Goal: Task Accomplishment & Management: Complete application form

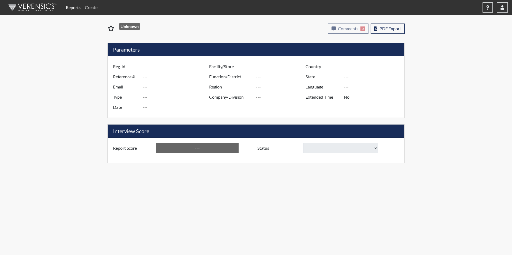
type input "[PERSON_NAME]"
type input "48603"
type input "[PERSON_NAME][EMAIL_ADDRESS][DOMAIN_NAME]"
type input "Corrections Pre-Employment"
type input "[DATE]"
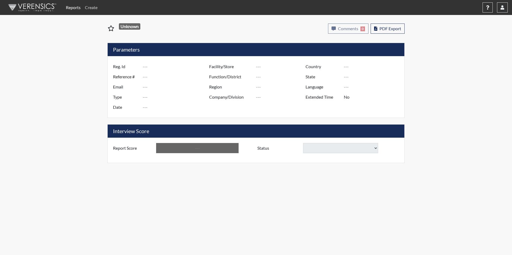
type input "Tyger River CI"
type input "[GEOGRAPHIC_DATA]"
type input "[US_STATE]"
type input "English"
type input "Yes"
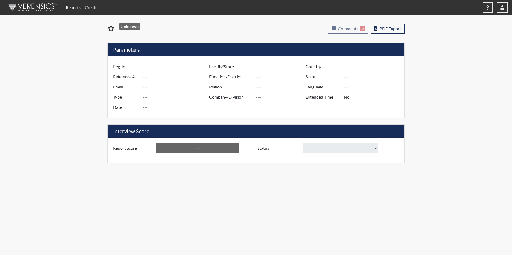
type input "Above Conditions"
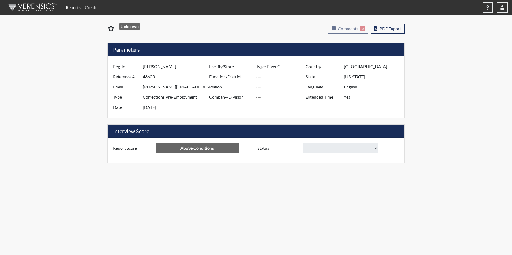
select select "hire"
select select "reasonable-explanation-provided"
select select
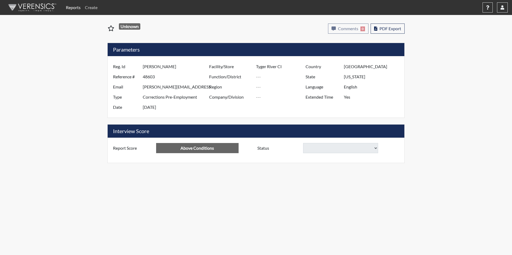
select select
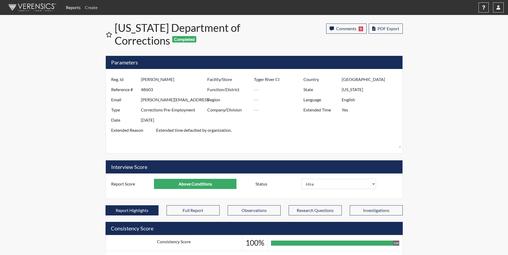
scroll to position [89, 222]
click at [93, 6] on link "Create" at bounding box center [91, 7] width 17 height 11
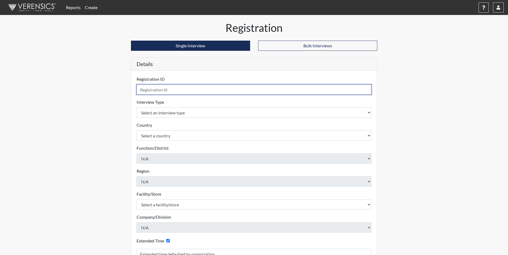
click at [177, 92] on input "text" at bounding box center [254, 90] width 235 height 10
type input "[PERSON_NAME] 9539"
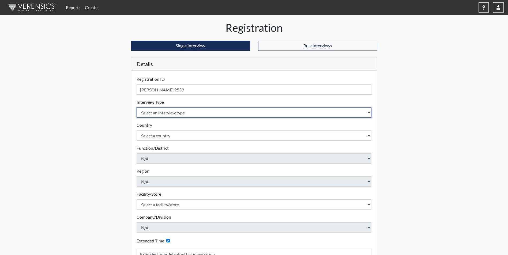
click at [172, 112] on select "Select an interview type Corrections Pre-Employment" at bounding box center [254, 113] width 235 height 10
select select "ff733e93-e1bf-11ea-9c9f-0eff0cf7eb8f"
click at [137, 108] on select "Select an interview type Corrections Pre-Employment" at bounding box center [254, 113] width 235 height 10
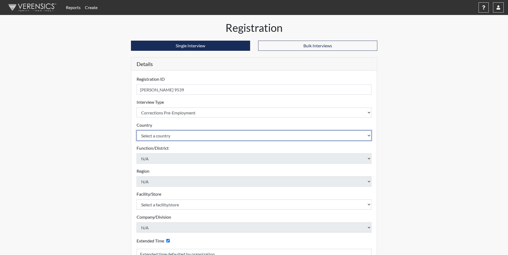
click at [174, 137] on select "Select a country [GEOGRAPHIC_DATA] [GEOGRAPHIC_DATA]" at bounding box center [254, 136] width 235 height 10
select select "united-states-of-[GEOGRAPHIC_DATA]"
click at [137, 131] on select "Select a country [GEOGRAPHIC_DATA] [GEOGRAPHIC_DATA]" at bounding box center [254, 136] width 235 height 10
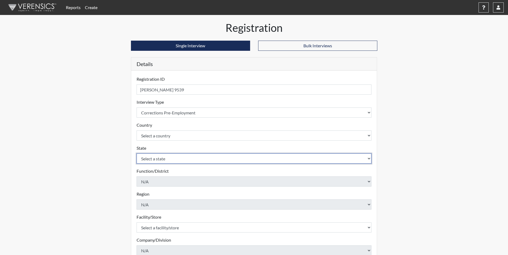
drag, startPoint x: 173, startPoint y: 141, endPoint x: 173, endPoint y: 161, distance: 19.3
click at [173, 161] on select "Select a state [US_STATE] [US_STATE] [US_STATE] [US_STATE] [US_STATE] [US_STATE…" at bounding box center [254, 159] width 235 height 10
select select "SC"
click at [137, 154] on select "Select a state [US_STATE] [US_STATE] [US_STATE] [US_STATE] [US_STATE] [US_STATE…" at bounding box center [254, 159] width 235 height 10
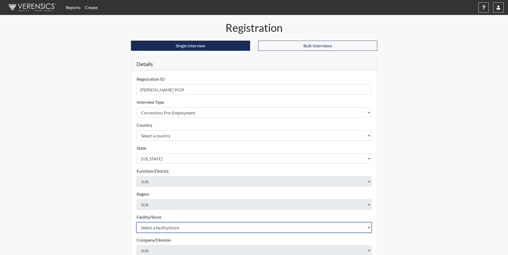
click at [166, 228] on select "Select a facility/store [GEOGRAPHIC_DATA] CI Broad River CI [PERSON_NAME] CI Di…" at bounding box center [254, 228] width 235 height 10
select select "d25ccce7-56e4-4ac3-94d1-4a6dbae4e778"
click at [137, 223] on select "Select a facility/store [GEOGRAPHIC_DATA] CI Broad River CI [PERSON_NAME] CI Di…" at bounding box center [254, 228] width 235 height 10
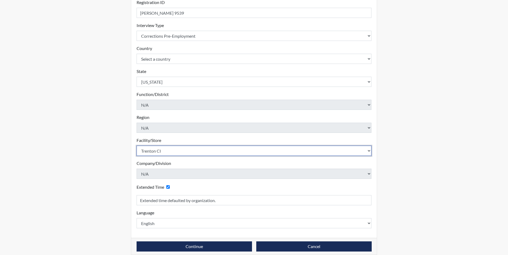
scroll to position [83, 0]
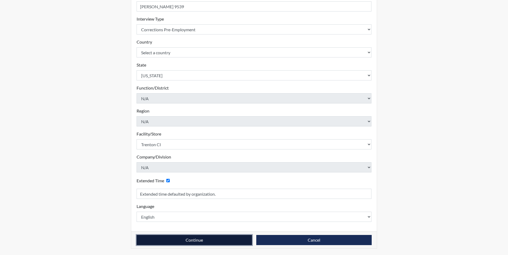
click at [192, 238] on button "Continue" at bounding box center [194, 240] width 115 height 10
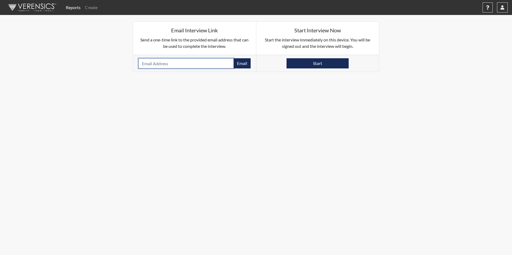
click at [152, 62] on input "email" at bounding box center [185, 63] width 95 height 10
paste input "[EMAIL_ADDRESS][DOMAIN_NAME]"
type input "[EMAIL_ADDRESS][DOMAIN_NAME]"
click at [245, 63] on button "Email" at bounding box center [241, 63] width 17 height 10
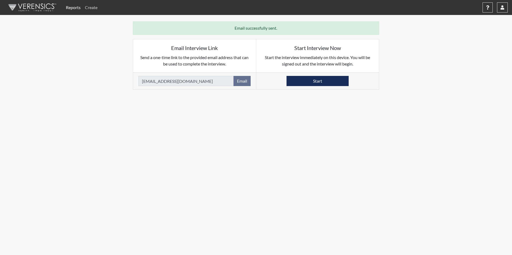
click at [95, 8] on link "Create" at bounding box center [91, 7] width 17 height 11
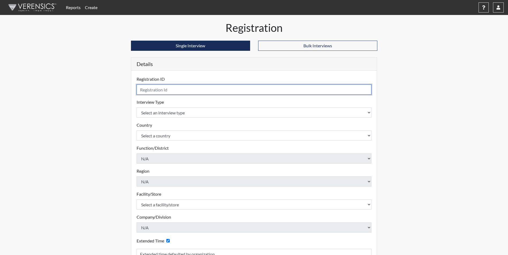
click at [156, 89] on input "text" at bounding box center [254, 90] width 235 height 10
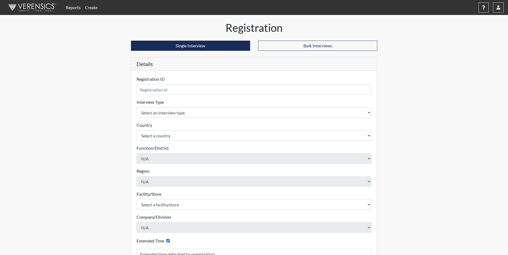
click at [90, 8] on link "Create" at bounding box center [91, 7] width 17 height 11
click at [90, 7] on link "Create" at bounding box center [91, 7] width 17 height 11
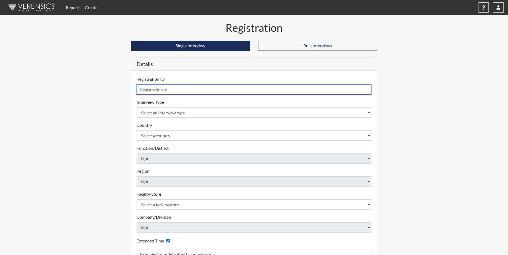
click at [171, 89] on input "text" at bounding box center [254, 90] width 235 height 10
type input "[PERSON_NAME] 2580"
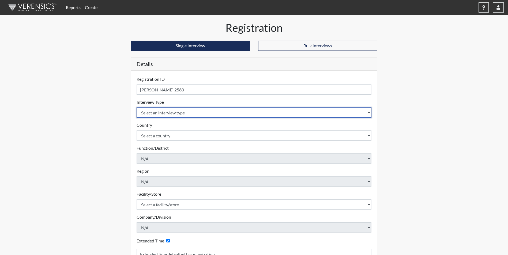
click at [175, 116] on select "Select an interview type Corrections Pre-Employment" at bounding box center [254, 113] width 235 height 10
select select "ff733e93-e1bf-11ea-9c9f-0eff0cf7eb8f"
click at [137, 108] on select "Select an interview type Corrections Pre-Employment" at bounding box center [254, 113] width 235 height 10
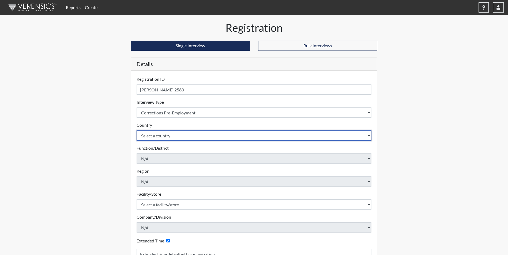
click at [168, 137] on select "Select a country [GEOGRAPHIC_DATA] [GEOGRAPHIC_DATA]" at bounding box center [254, 136] width 235 height 10
select select "united-states-of-[GEOGRAPHIC_DATA]"
click at [137, 131] on select "Select a country [GEOGRAPHIC_DATA] [GEOGRAPHIC_DATA]" at bounding box center [254, 136] width 235 height 10
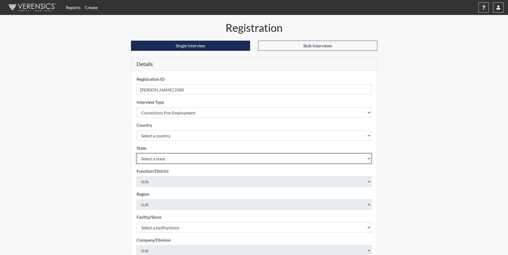
drag, startPoint x: 167, startPoint y: 141, endPoint x: 164, endPoint y: 157, distance: 15.9
click at [164, 157] on select "Select a state [US_STATE] [US_STATE] [US_STATE] [US_STATE] [US_STATE] [US_STATE…" at bounding box center [254, 159] width 235 height 10
select select "SC"
click at [137, 154] on select "Select a state [US_STATE] [US_STATE] [US_STATE] [US_STATE] [US_STATE] [US_STATE…" at bounding box center [254, 159] width 235 height 10
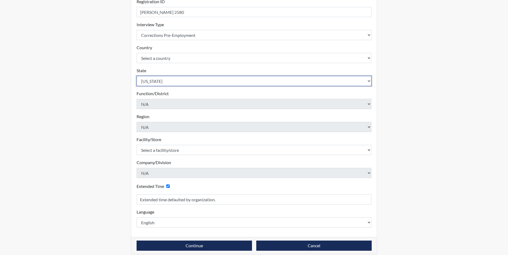
scroll to position [80, 0]
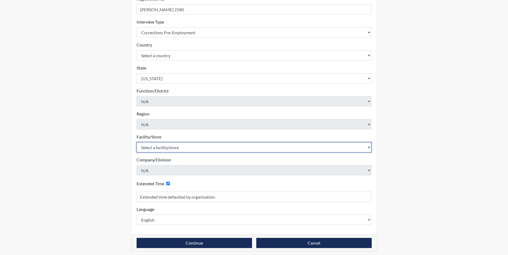
click at [166, 147] on select "Select a facility/store [GEOGRAPHIC_DATA] CI Broad River CI [PERSON_NAME] CI Di…" at bounding box center [254, 147] width 235 height 10
select select "cbcc714f-16b9-46d5-bead-0a4416b78fcf"
click at [137, 142] on select "Select a facility/store [GEOGRAPHIC_DATA] CI Broad River CI [PERSON_NAME] CI Di…" at bounding box center [254, 147] width 235 height 10
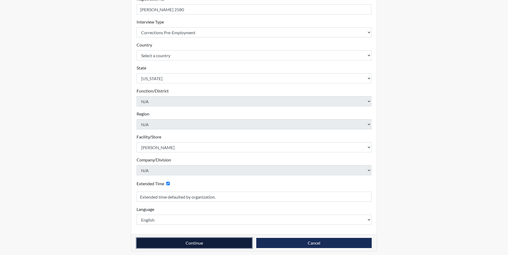
click at [216, 242] on button "Continue" at bounding box center [194, 243] width 115 height 10
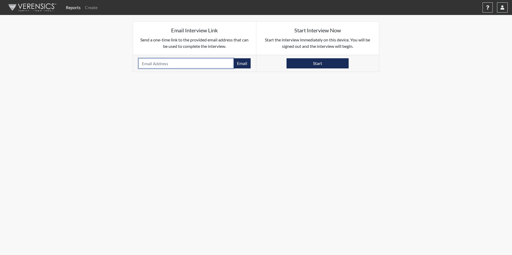
click at [150, 63] on input "email" at bounding box center [185, 63] width 95 height 10
paste input "[PERSON_NAME] Correctional Institution"
drag, startPoint x: 199, startPoint y: 62, endPoint x: 138, endPoint y: 59, distance: 60.8
click at [138, 59] on input "[PERSON_NAME] Correctional Institution" at bounding box center [185, 63] width 95 height 10
type input "[EMAIL_ADDRESS][DOMAIN_NAME]"
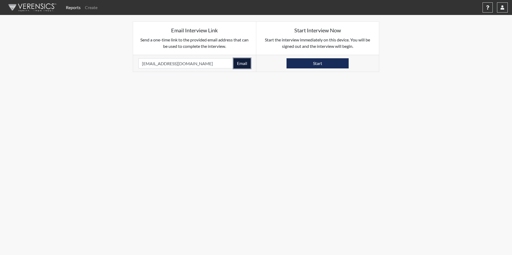
click at [246, 64] on button "Email" at bounding box center [241, 63] width 17 height 10
